Goal: Navigation & Orientation: Find specific page/section

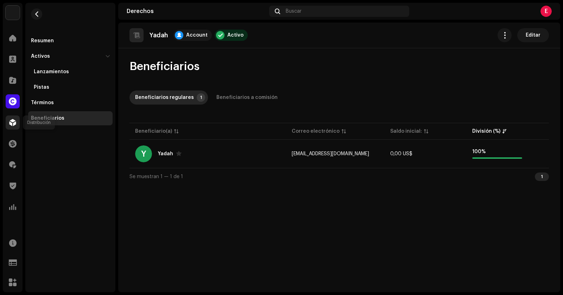
click at [11, 123] on span at bounding box center [12, 123] width 7 height 6
click at [11, 121] on span at bounding box center [12, 123] width 7 height 6
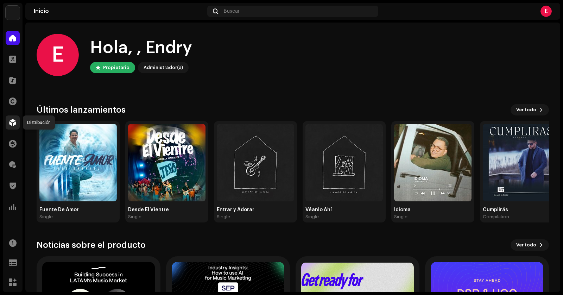
click at [7, 120] on div at bounding box center [13, 122] width 14 height 14
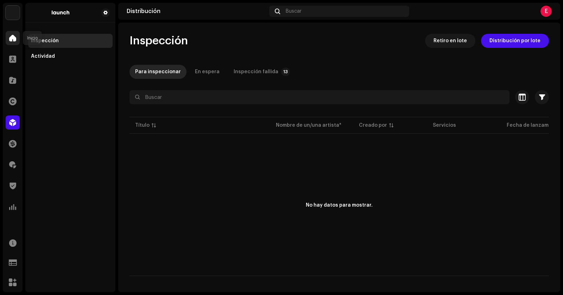
click at [13, 41] on div at bounding box center [13, 38] width 14 height 14
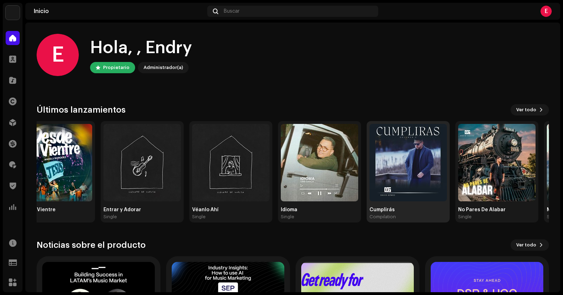
drag, startPoint x: 471, startPoint y: 161, endPoint x: 213, endPoint y: 171, distance: 258.3
click at [278, 174] on div "Idioma Single" at bounding box center [319, 171] width 83 height 101
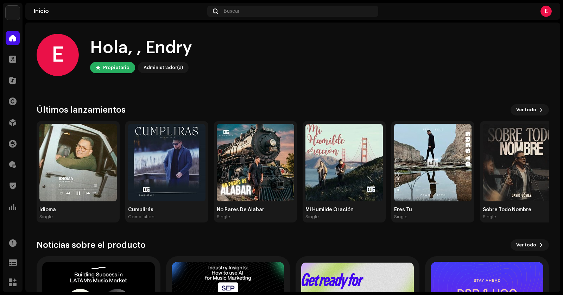
drag, startPoint x: 209, startPoint y: 180, endPoint x: 508, endPoint y: 138, distance: 302.5
click at [475, 153] on ngx-flicking "Fuente De Amor Single Desde El Vientre Single Entrar y Adorar Single Véanlo Ahí…" at bounding box center [293, 171] width 512 height 101
